Goal: Task Accomplishment & Management: Use online tool/utility

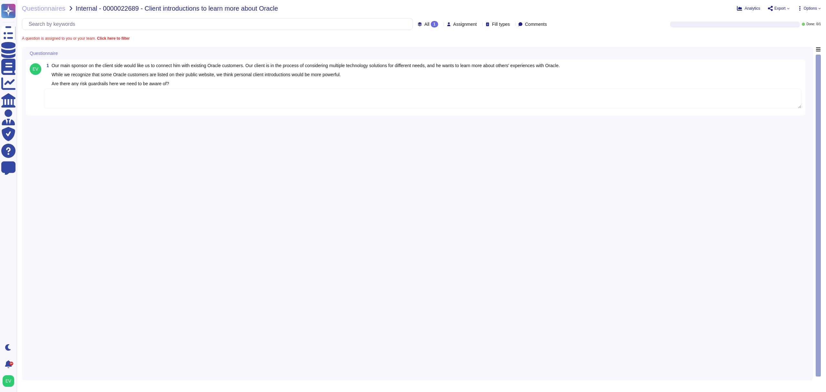
click at [154, 101] on textarea at bounding box center [423, 98] width 758 height 20
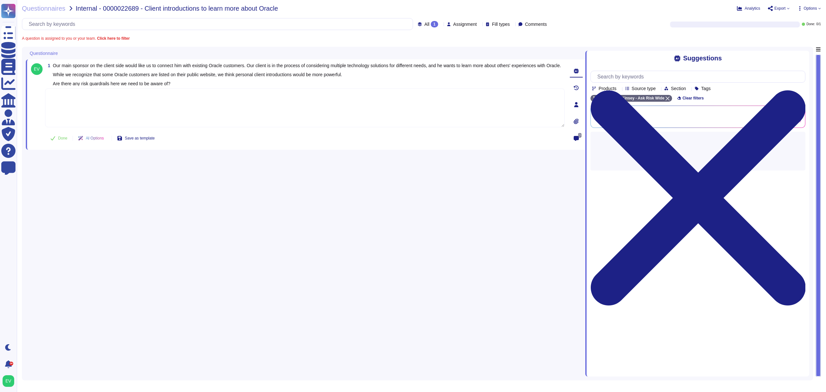
paste textarea "Thank you for sharing the engagement details. For your review, we are sharing t…"
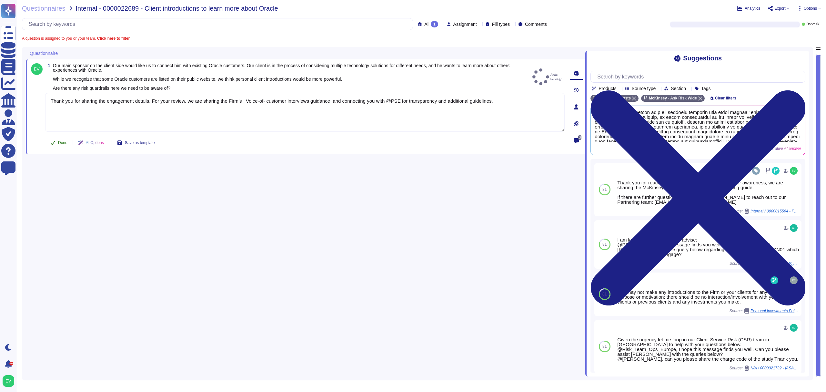
type textarea "Thank you for sharing the engagement details. For your review, we are sharing t…"
click at [63, 139] on button "Done" at bounding box center [58, 142] width 27 height 13
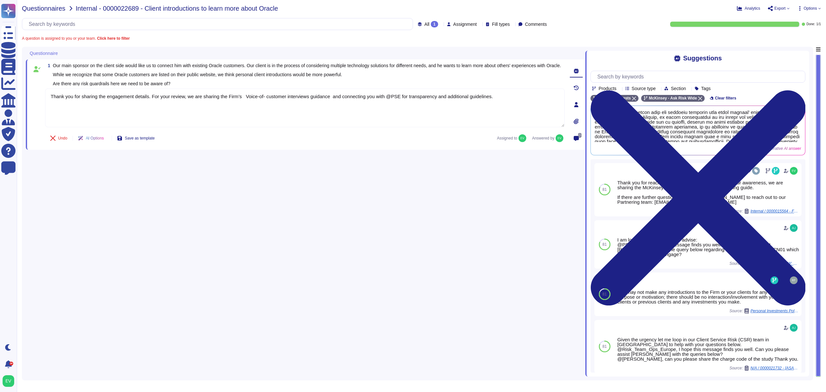
click at [49, 10] on span "Questionnaires" at bounding box center [44, 8] width 44 height 6
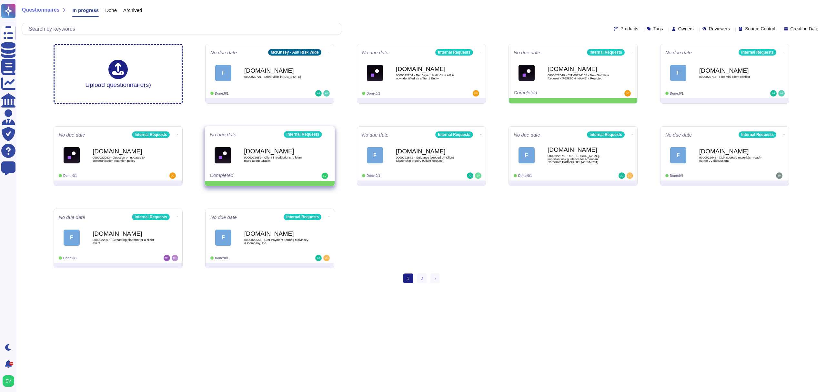
click at [329, 133] on icon at bounding box center [329, 134] width 1 height 2
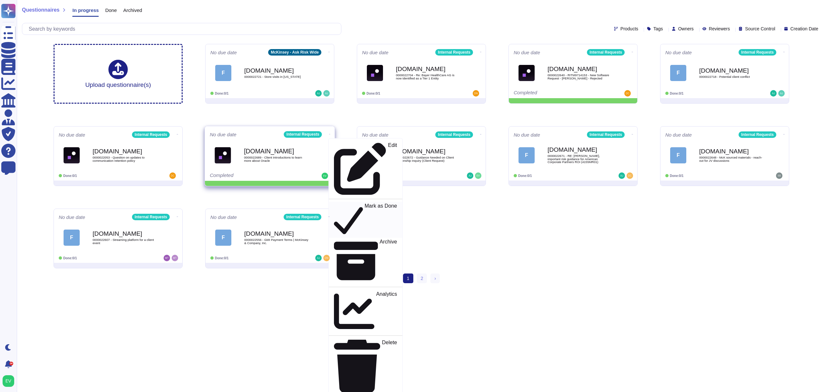
click at [365, 203] on p "Mark as Done" at bounding box center [381, 219] width 33 height 33
